Goal: Transaction & Acquisition: Purchase product/service

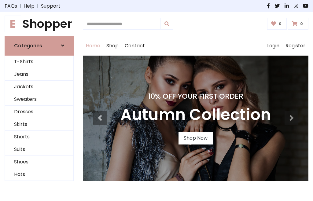
click at [156, 100] on h4 "10% Off Your First Order" at bounding box center [195, 96] width 150 height 9
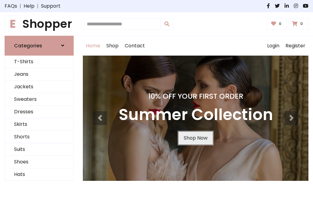
click at [195, 138] on link "Shop Now" at bounding box center [195, 138] width 34 height 13
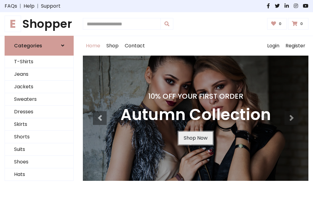
click at [195, 138] on link "Shop Now" at bounding box center [195, 138] width 34 height 13
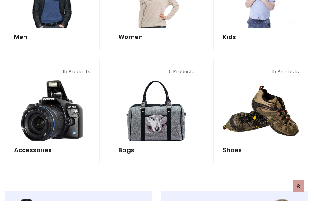
scroll to position [609, 0]
